Goal: Task Accomplishment & Management: Manage account settings

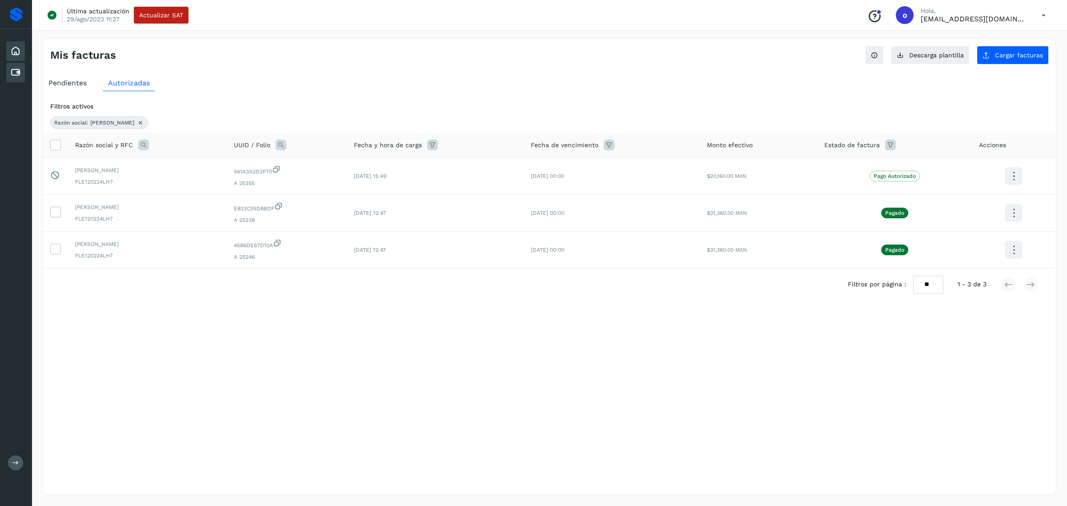
click at [20, 54] on icon at bounding box center [15, 51] width 11 height 11
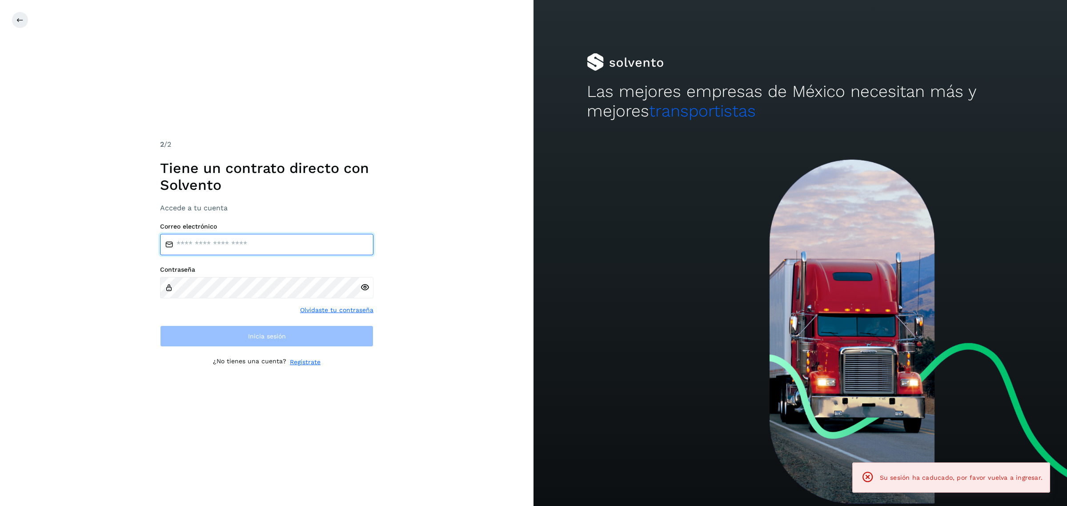
type input "**********"
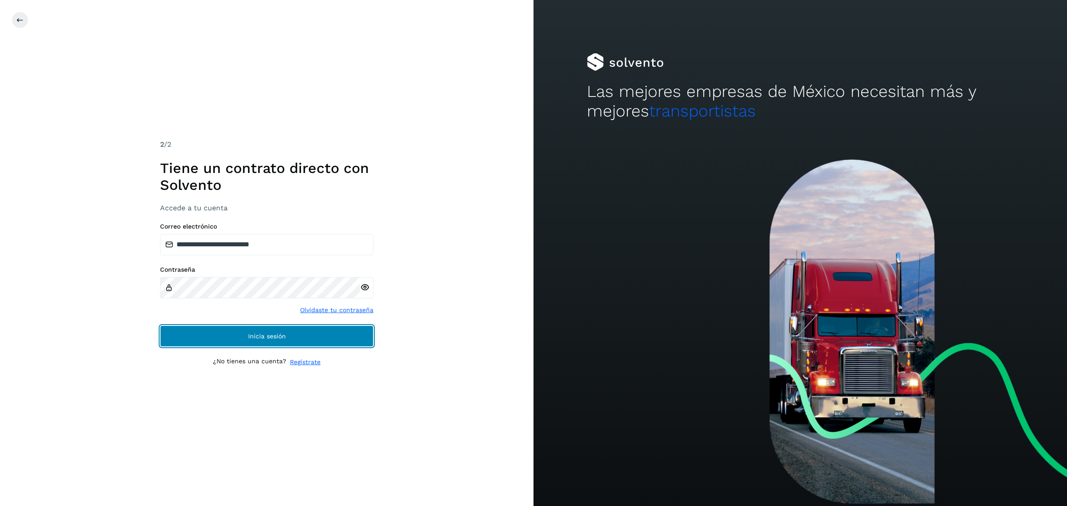
click at [306, 334] on button "Inicia sesión" at bounding box center [266, 335] width 213 height 21
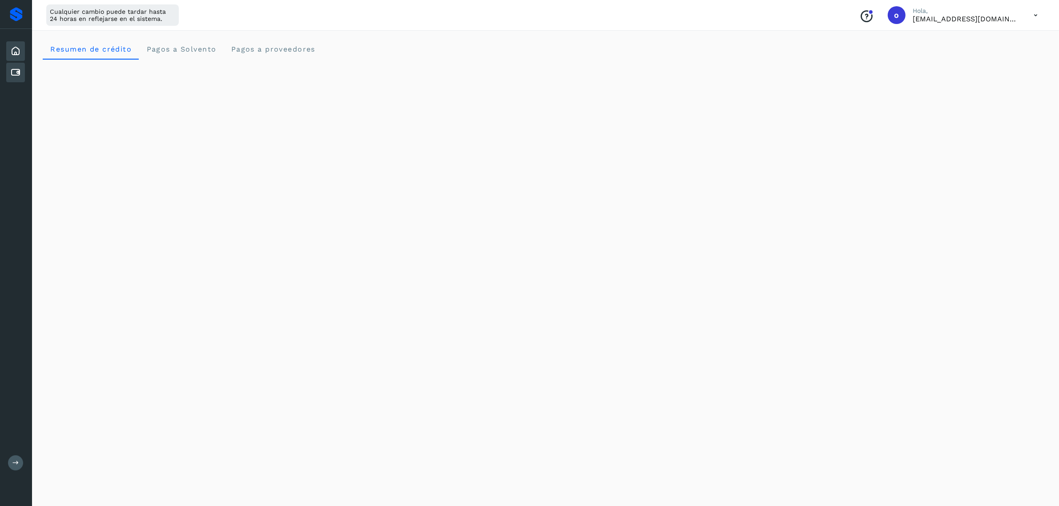
click at [12, 67] on icon at bounding box center [15, 72] width 11 height 11
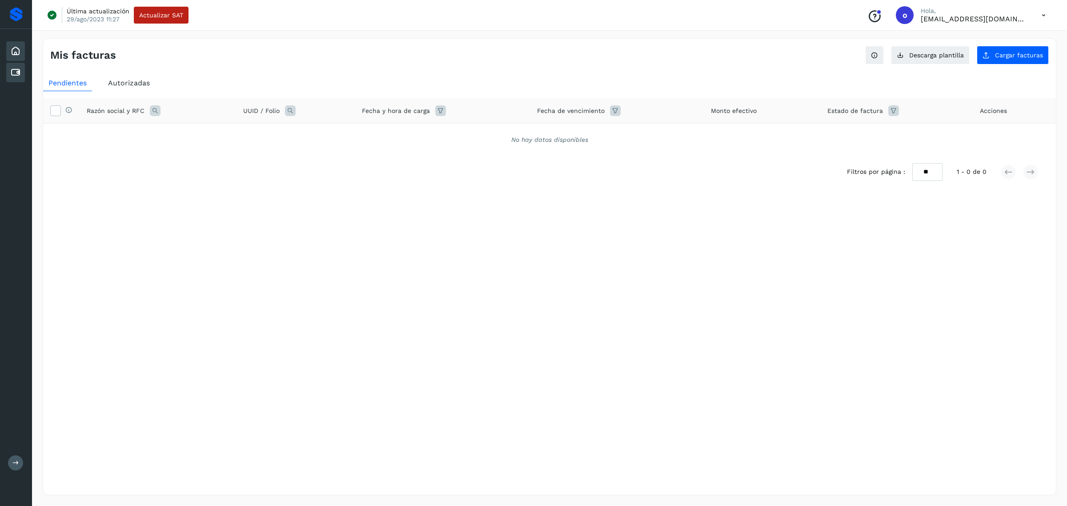
click at [11, 49] on icon at bounding box center [15, 51] width 11 height 11
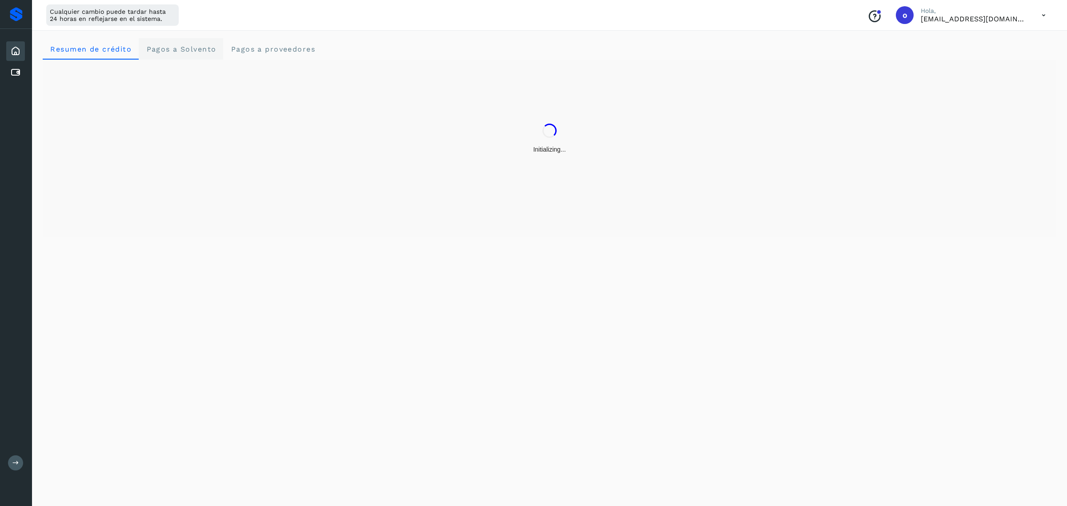
click at [175, 48] on span "Pagos a Solvento" at bounding box center [181, 49] width 70 height 8
click at [279, 47] on span "Pagos a proveedores" at bounding box center [272, 49] width 85 height 8
click at [139, 51] on Solvento "Pagos a Solvento" at bounding box center [181, 48] width 84 height 21
click at [87, 54] on crédito "Resumen de crédito" at bounding box center [91, 48] width 96 height 21
click at [16, 67] on icon at bounding box center [15, 72] width 11 height 11
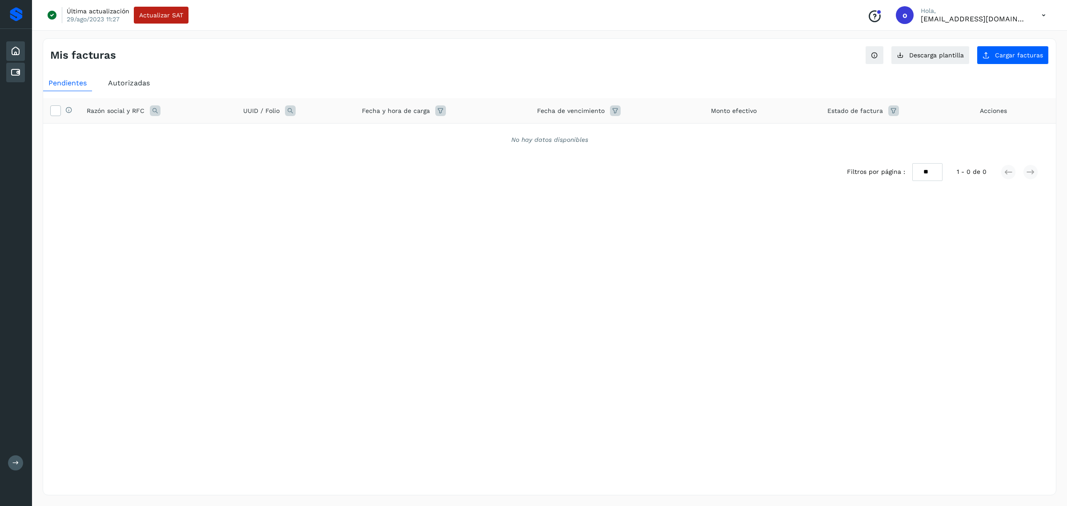
click at [21, 49] on div "Inicio" at bounding box center [15, 51] width 19 height 20
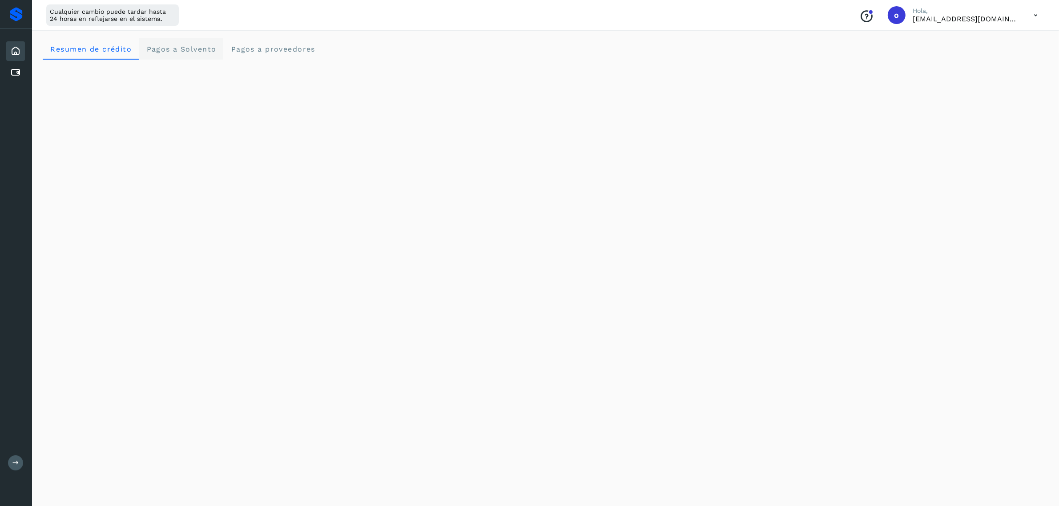
click at [184, 56] on Solvento "Pagos a Solvento" at bounding box center [181, 48] width 84 height 21
click at [305, 43] on proveedores "Pagos a proveedores" at bounding box center [272, 48] width 99 height 21
click at [15, 76] on icon at bounding box center [15, 72] width 11 height 11
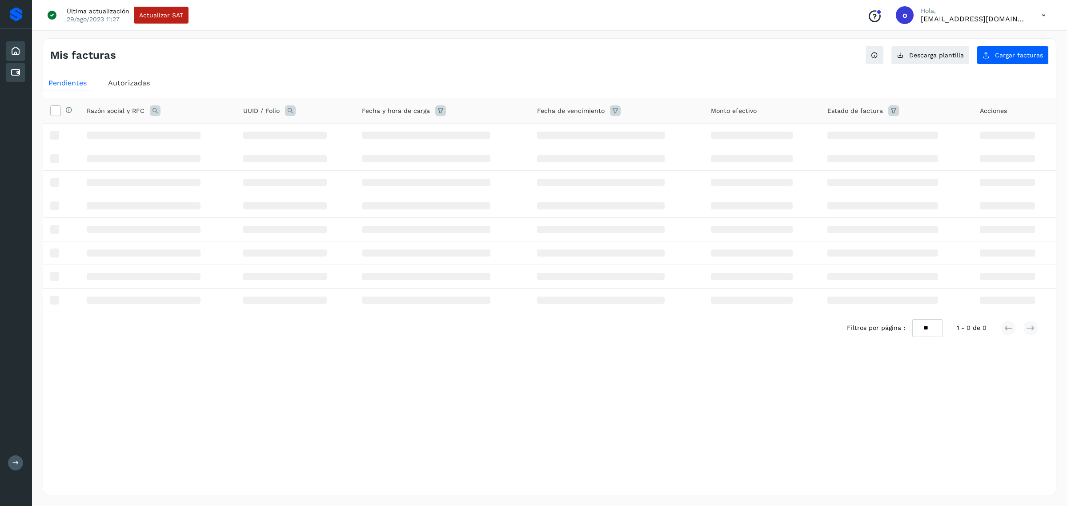
click at [13, 51] on icon at bounding box center [15, 51] width 11 height 11
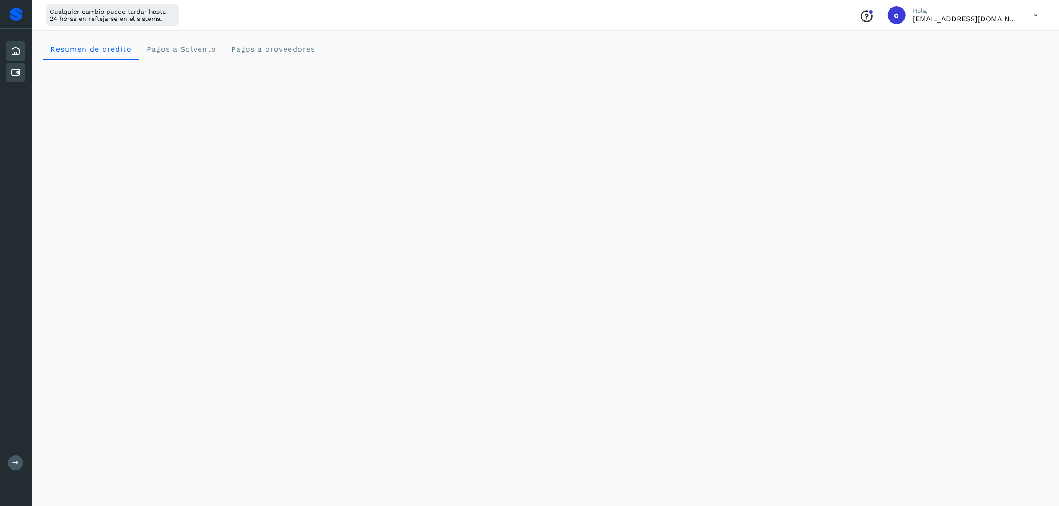
click at [12, 72] on icon at bounding box center [15, 72] width 11 height 11
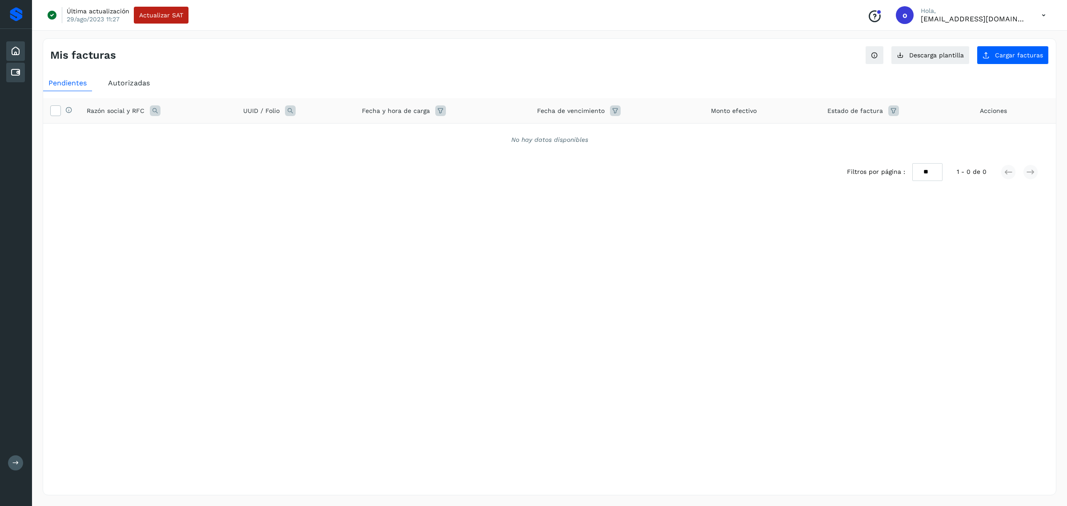
click at [18, 59] on div "Inicio" at bounding box center [15, 51] width 19 height 20
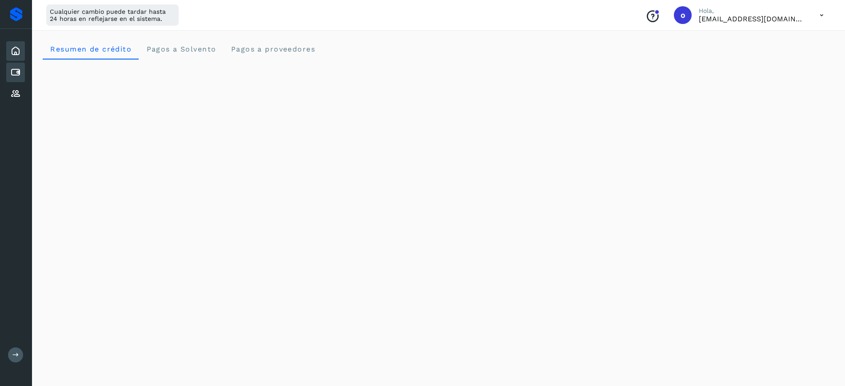
click at [16, 72] on icon at bounding box center [15, 72] width 11 height 11
